Goal: Task Accomplishment & Management: Complete application form

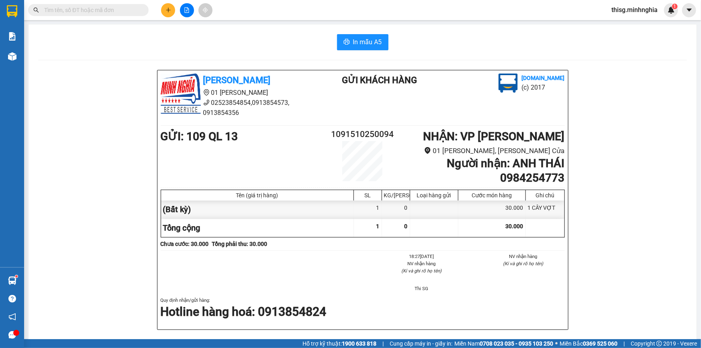
click at [169, 6] on button at bounding box center [168, 10] width 14 height 14
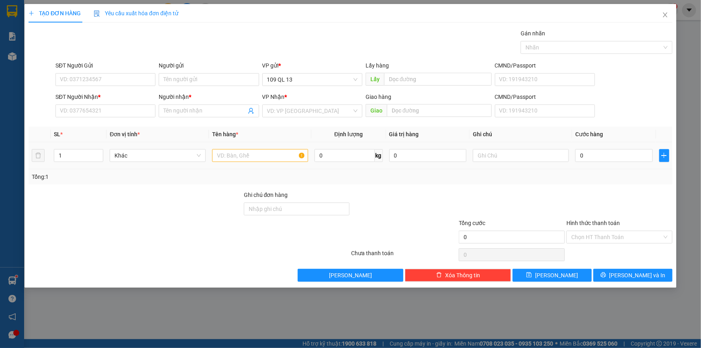
drag, startPoint x: 226, startPoint y: 162, endPoint x: 227, endPoint y: 157, distance: 5.3
click at [227, 161] on div at bounding box center [260, 155] width 96 height 16
click at [227, 157] on input "text" at bounding box center [260, 155] width 96 height 13
click at [504, 157] on input "text" at bounding box center [521, 155] width 96 height 13
type input "1"
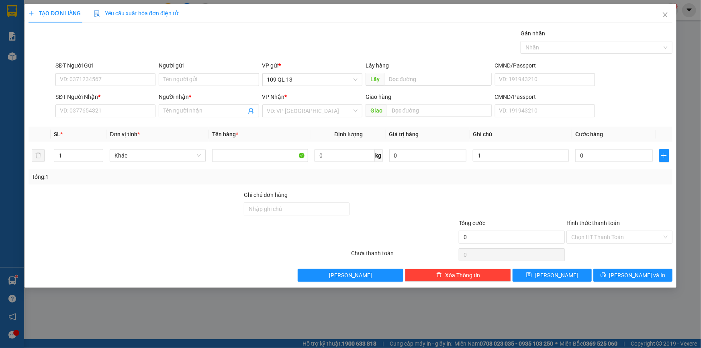
click at [698, 59] on div "TẠO ĐƠN HÀNG Yêu cầu xuất hóa đơn điện tử Transit Pickup Surcharge Ids Transit …" at bounding box center [350, 174] width 701 height 348
click at [666, 16] on icon "close" at bounding box center [665, 14] width 4 height 5
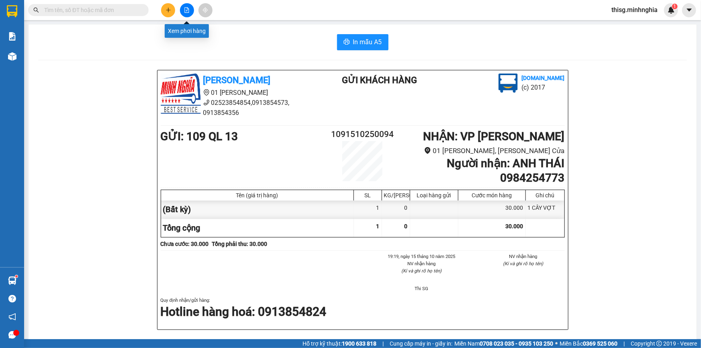
click at [187, 12] on icon "file-add" at bounding box center [187, 10] width 4 height 6
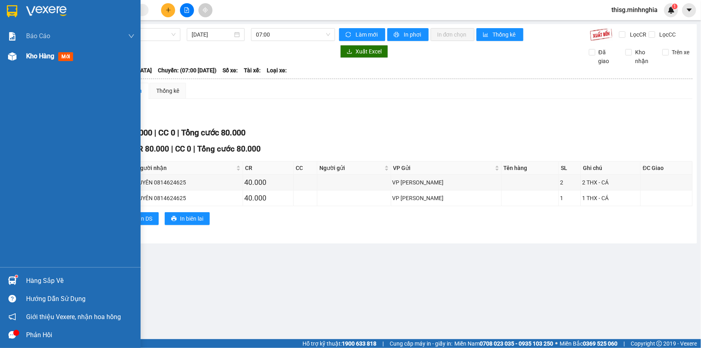
click at [35, 54] on span "Kho hàng" at bounding box center [40, 56] width 28 height 8
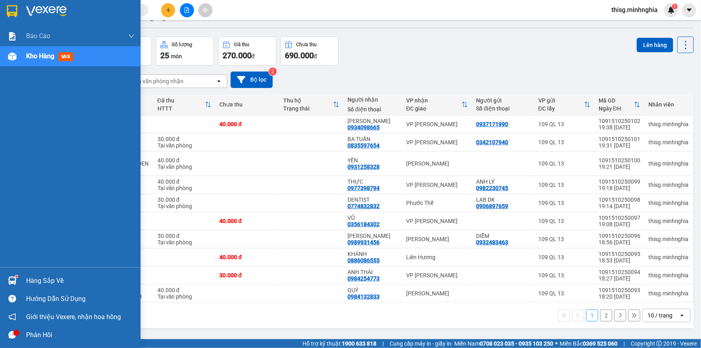
scroll to position [37, 0]
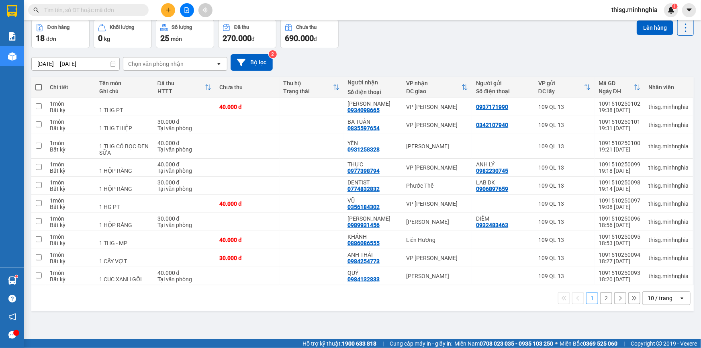
click at [605, 299] on button "2" at bounding box center [606, 298] width 12 height 12
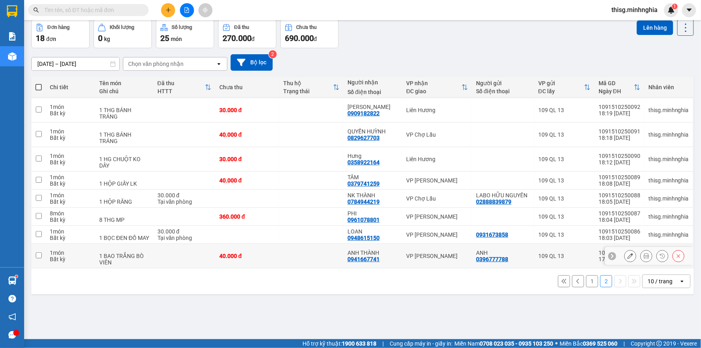
click at [457, 253] on td "VP [PERSON_NAME]" at bounding box center [437, 256] width 70 height 25
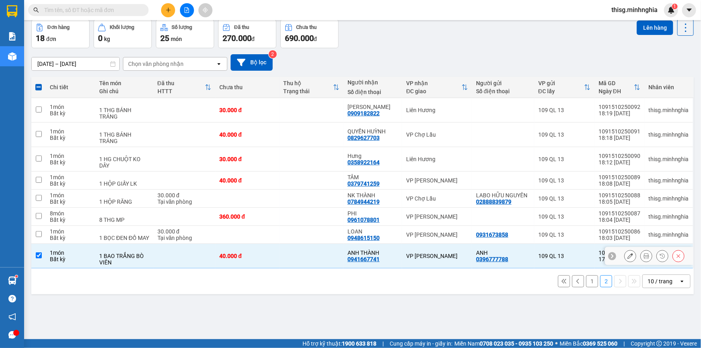
click at [457, 253] on td "VP [PERSON_NAME]" at bounding box center [437, 256] width 70 height 25
checkbox input "false"
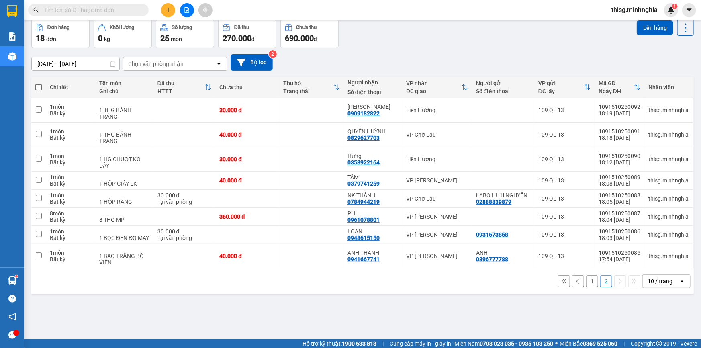
click at [586, 287] on button "1" at bounding box center [592, 281] width 12 height 12
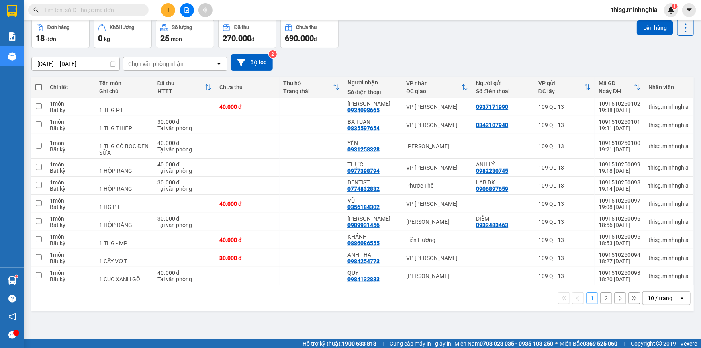
click at [604, 297] on button "2" at bounding box center [606, 298] width 12 height 12
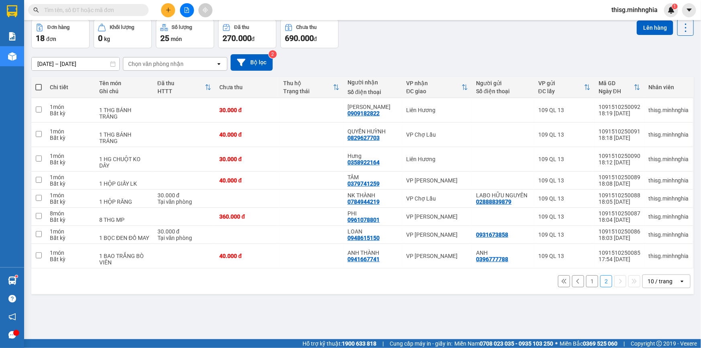
click at [592, 287] on button "1" at bounding box center [592, 281] width 12 height 12
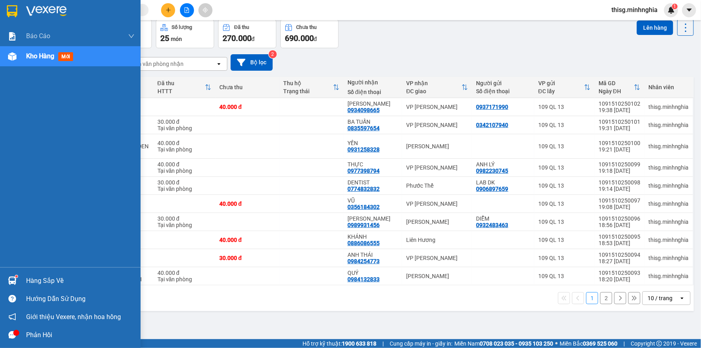
click at [52, 54] on span "Kho hàng" at bounding box center [40, 56] width 28 height 8
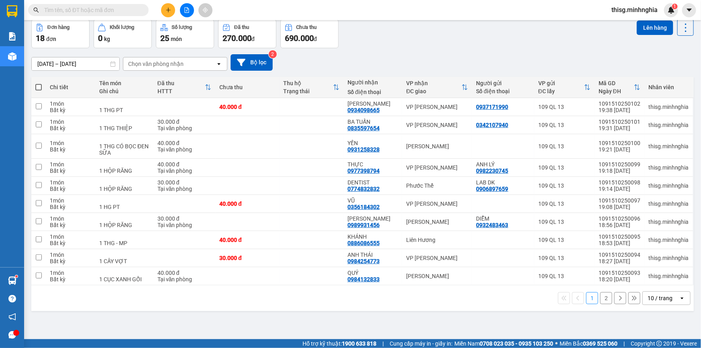
click at [167, 10] on icon "plus" at bounding box center [168, 10] width 4 height 0
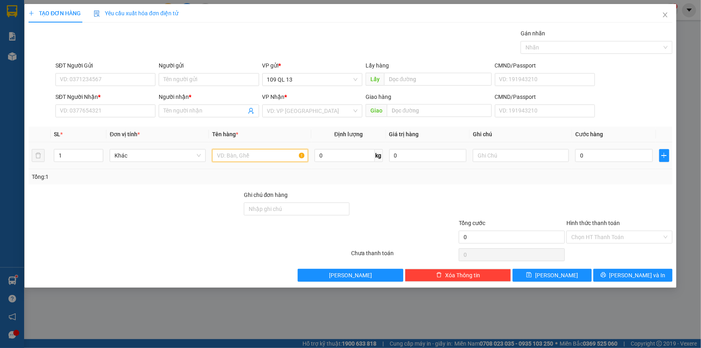
click at [269, 151] on input "text" at bounding box center [260, 155] width 96 height 13
click at [542, 157] on input "text" at bounding box center [521, 155] width 96 height 13
type input "1 BÌA NHỰA HS"
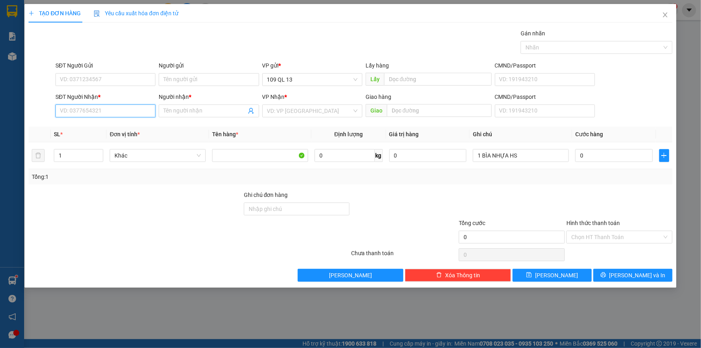
click at [104, 107] on input "SĐT Người Nhận *" at bounding box center [105, 110] width 100 height 13
type input "0985946123"
click at [184, 113] on input "Người nhận *" at bounding box center [204, 110] width 82 height 9
type input "[PERSON_NAME]"
click at [309, 111] on input "search" at bounding box center [309, 111] width 85 height 12
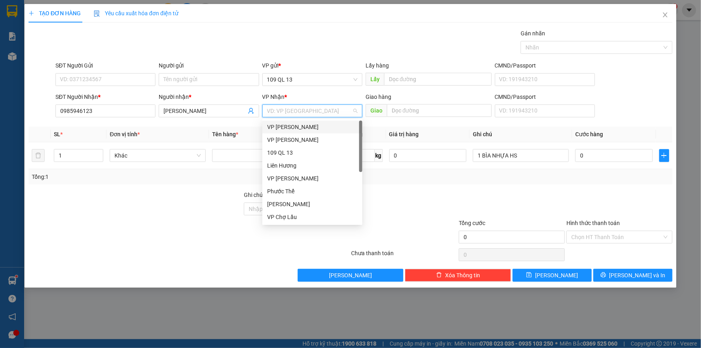
click at [290, 127] on div "VP [PERSON_NAME]" at bounding box center [312, 127] width 90 height 9
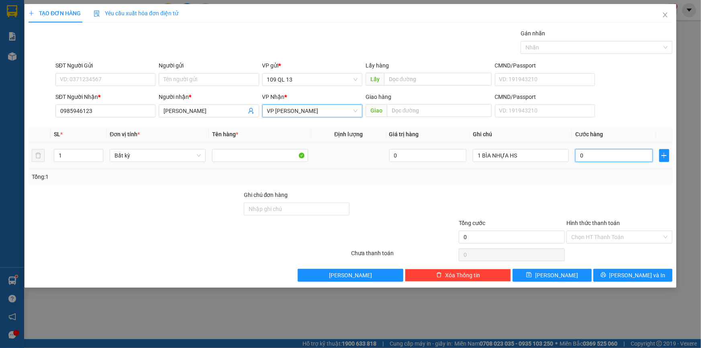
click at [605, 153] on input "0" at bounding box center [614, 155] width 78 height 13
type input "3"
type input "30"
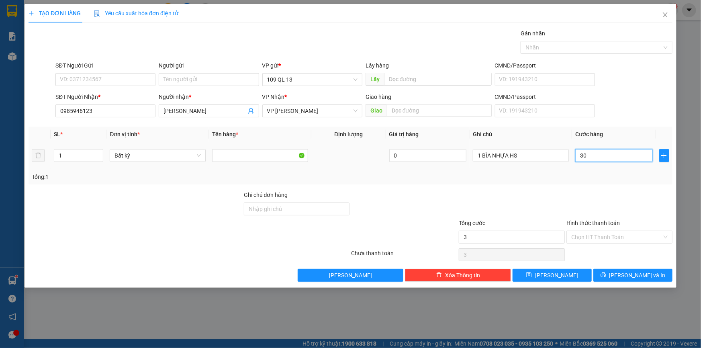
type input "30"
click at [311, 110] on span "VP [PERSON_NAME]" at bounding box center [312, 111] width 90 height 12
type input "30.000"
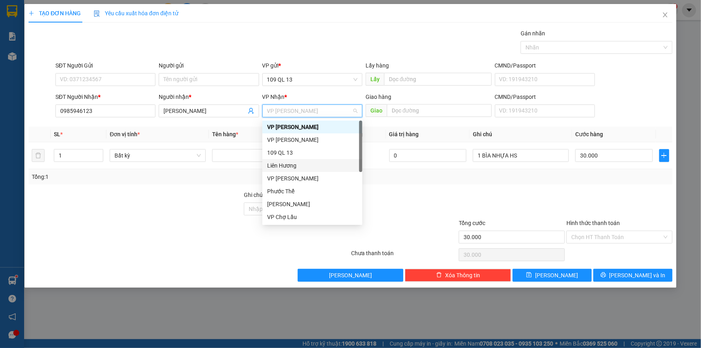
click at [300, 167] on div "Liên Hương" at bounding box center [312, 165] width 90 height 9
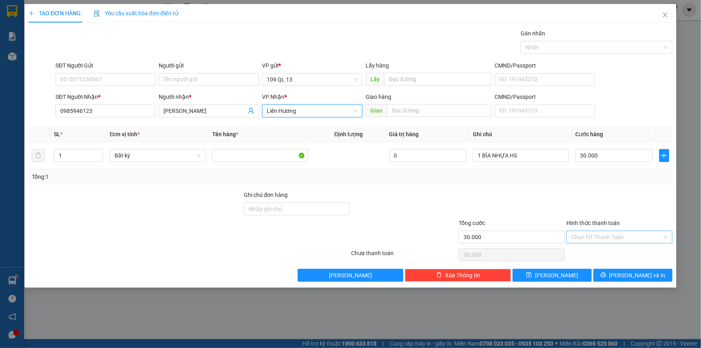
click at [626, 236] on input "Hình thức thanh toán" at bounding box center [616, 237] width 91 height 12
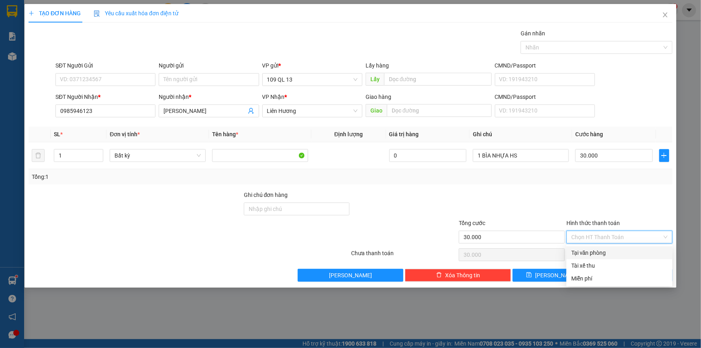
click at [624, 248] on div "Tại văn phòng" at bounding box center [619, 252] width 96 height 9
type input "0"
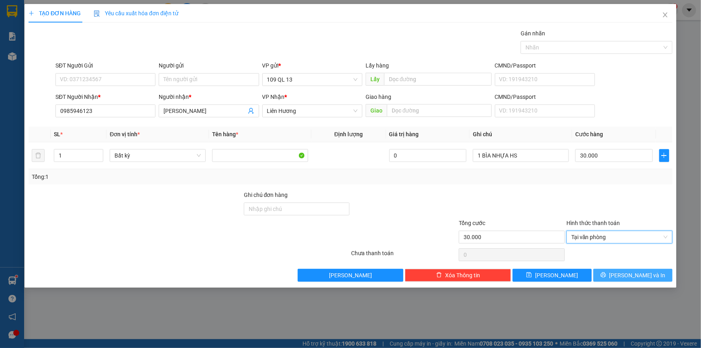
click at [634, 274] on span "[PERSON_NAME] và In" at bounding box center [637, 275] width 56 height 9
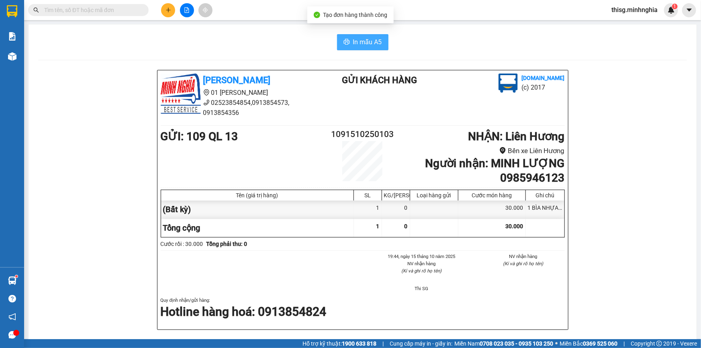
click at [363, 40] on span "In mẫu A5" at bounding box center [367, 42] width 29 height 10
click at [167, 5] on button at bounding box center [168, 10] width 14 height 14
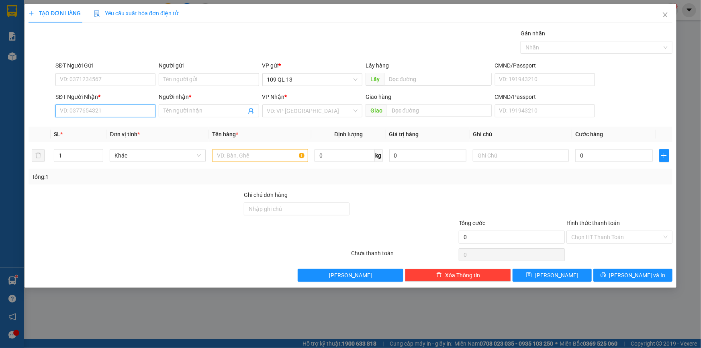
click at [114, 114] on input "SĐT Người Nhận *" at bounding box center [105, 110] width 100 height 13
click at [273, 155] on input "text" at bounding box center [260, 155] width 96 height 13
click at [137, 111] on input "SĐT Người Nhận *" at bounding box center [105, 110] width 100 height 13
click at [133, 121] on div "0966136774 - MƠI" at bounding box center [105, 126] width 100 height 13
type input "0966136774"
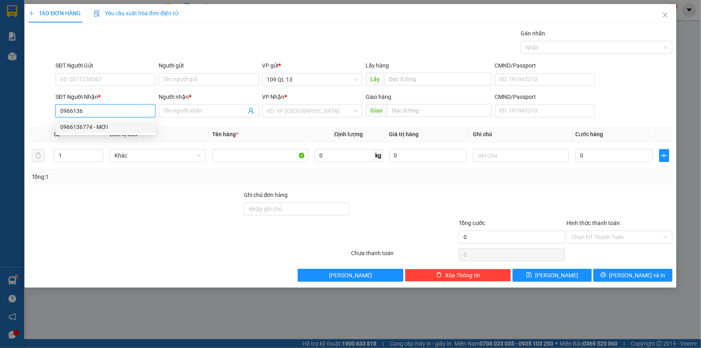
type input "MƠI"
type input "0966136774"
drag, startPoint x: 500, startPoint y: 165, endPoint x: 506, endPoint y: 128, distance: 38.3
click at [502, 165] on td at bounding box center [521, 155] width 102 height 27
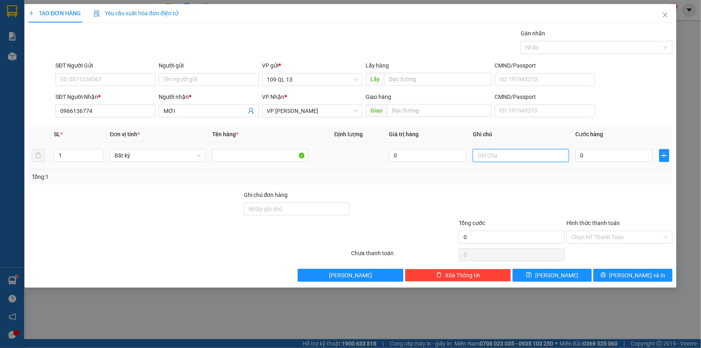
click at [521, 155] on input "text" at bounding box center [521, 155] width 96 height 13
type input "1 CỤC TRẮNG QA"
click at [596, 154] on input "0" at bounding box center [614, 155] width 78 height 13
type input "4"
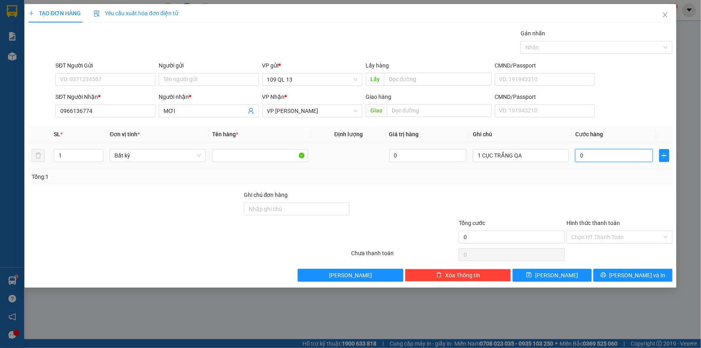
type input "4"
type input "40"
type input "40.000"
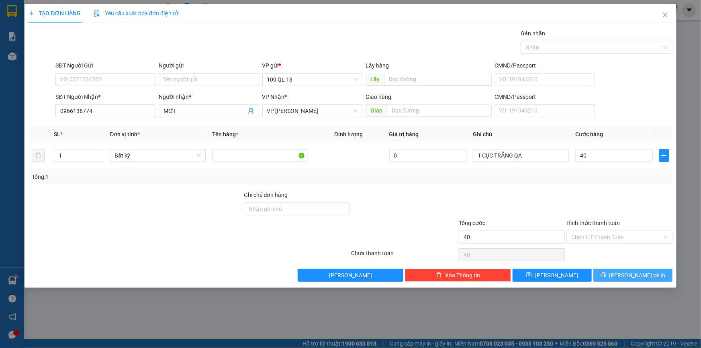
type input "40.000"
click at [636, 273] on span "[PERSON_NAME] và In" at bounding box center [637, 275] width 56 height 9
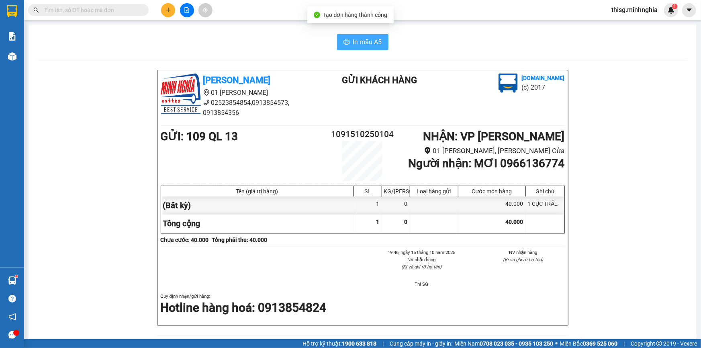
click at [353, 42] on span "In mẫu A5" at bounding box center [367, 42] width 29 height 10
